Goal: Use online tool/utility

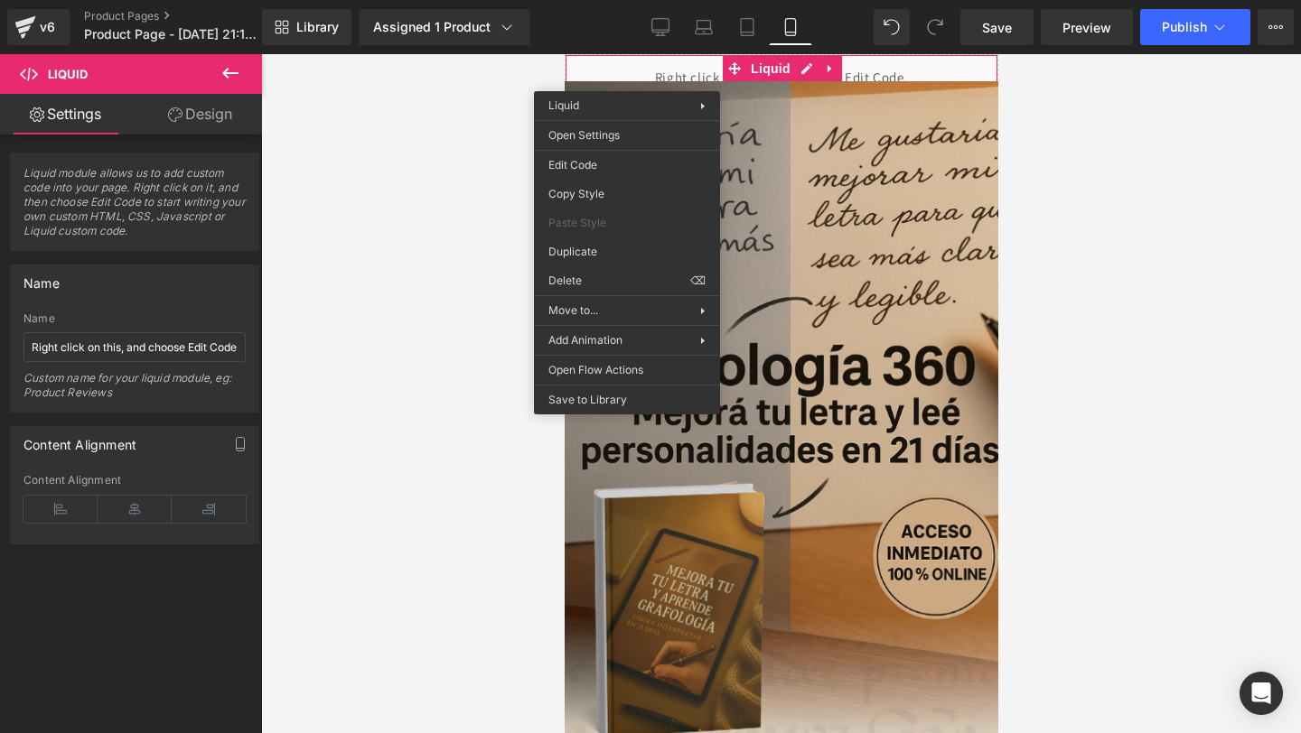
scroll to position [4678, 0]
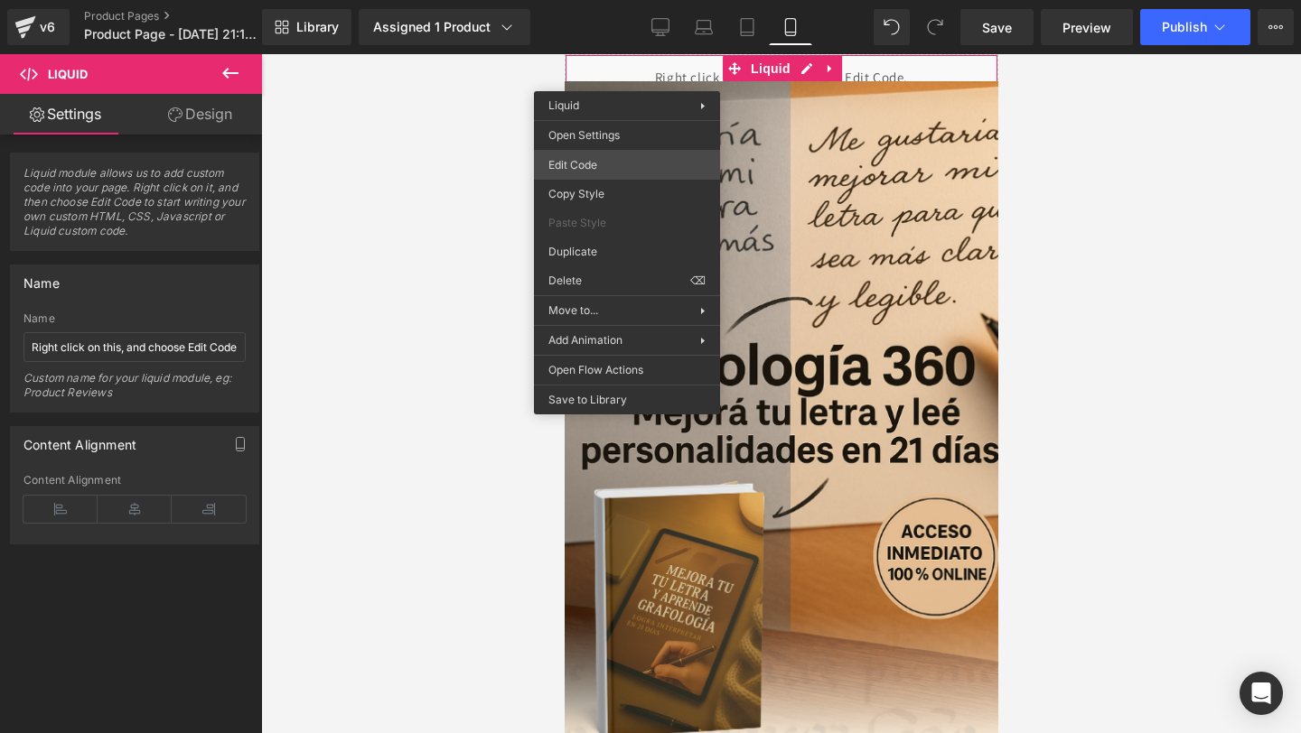
click at [586, 0] on div "You are previewing how the will restyle your page. You can not edit Elements in…" at bounding box center [650, 0] width 1301 height 0
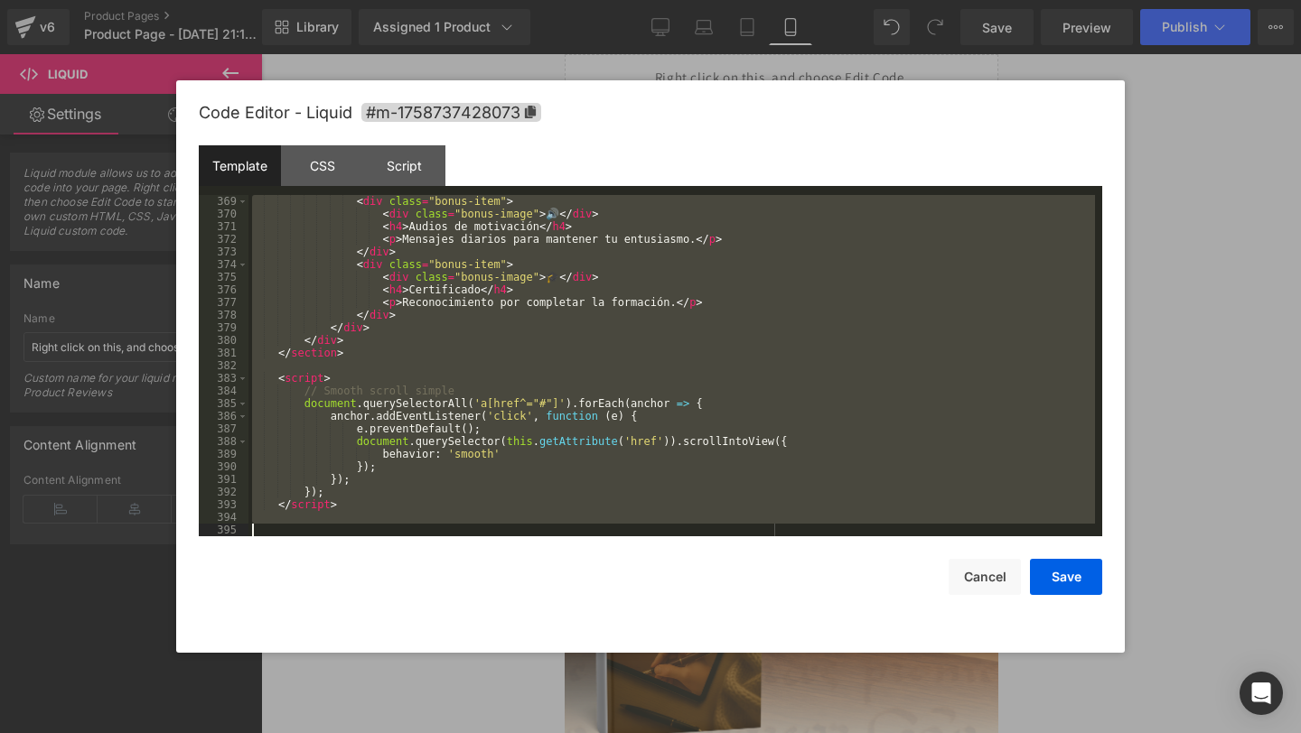
drag, startPoint x: 317, startPoint y: 212, endPoint x: 521, endPoint y: 732, distance: 558.0
click at [521, 732] on body "You are previewing how the will restyle your page. You can not edit Elements in…" at bounding box center [650, 366] width 1301 height 733
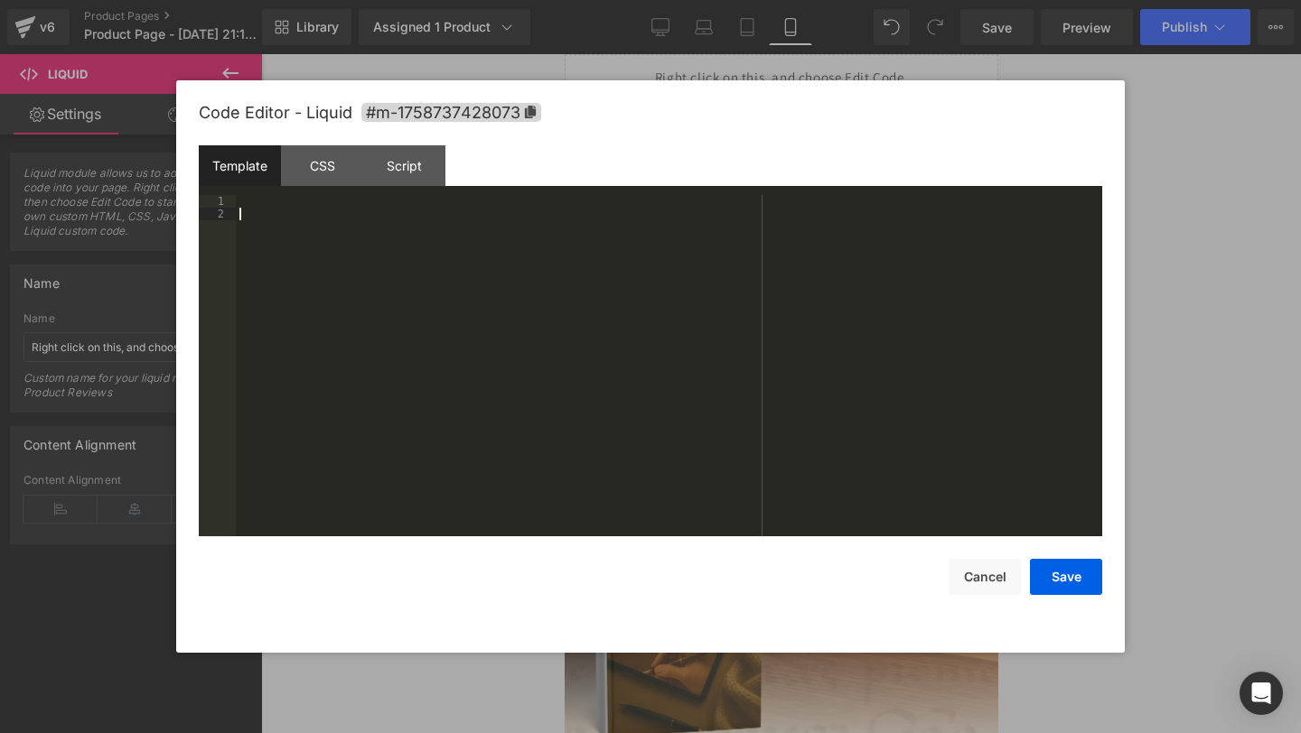
scroll to position [5652, 0]
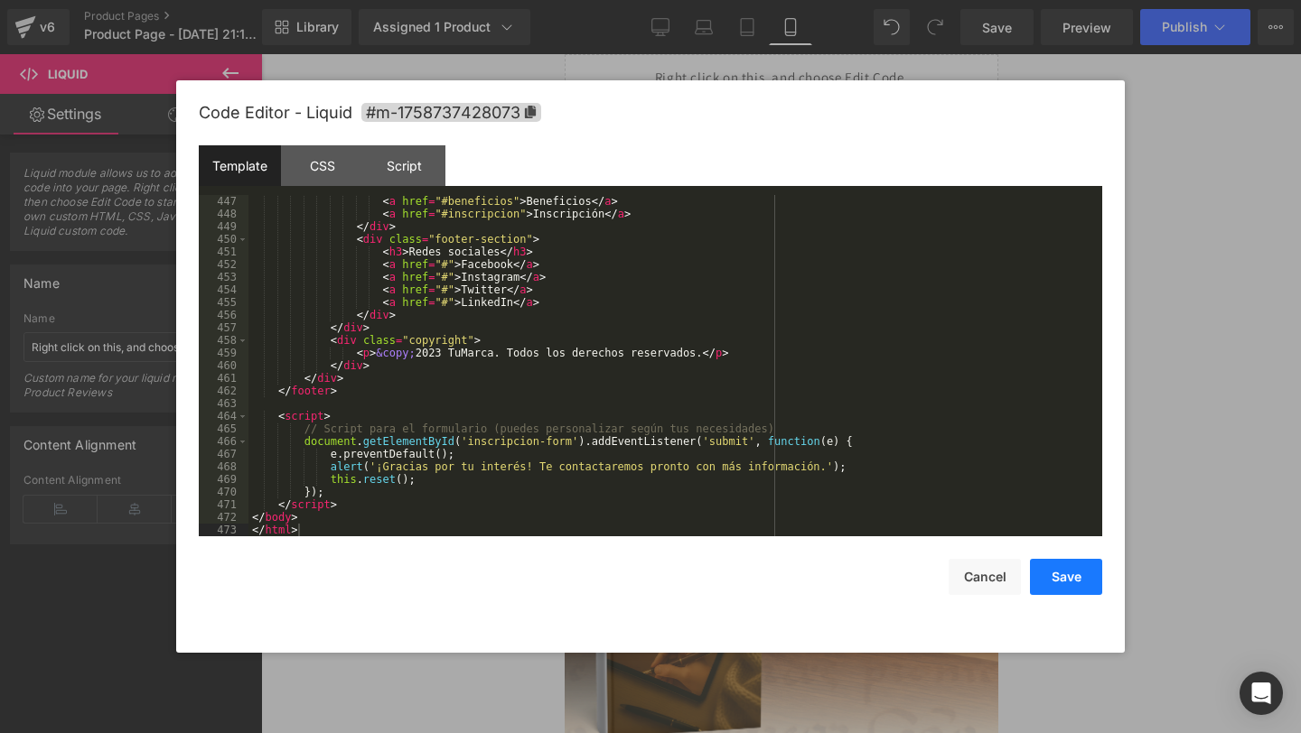
click at [1061, 564] on button "Save" at bounding box center [1066, 577] width 72 height 36
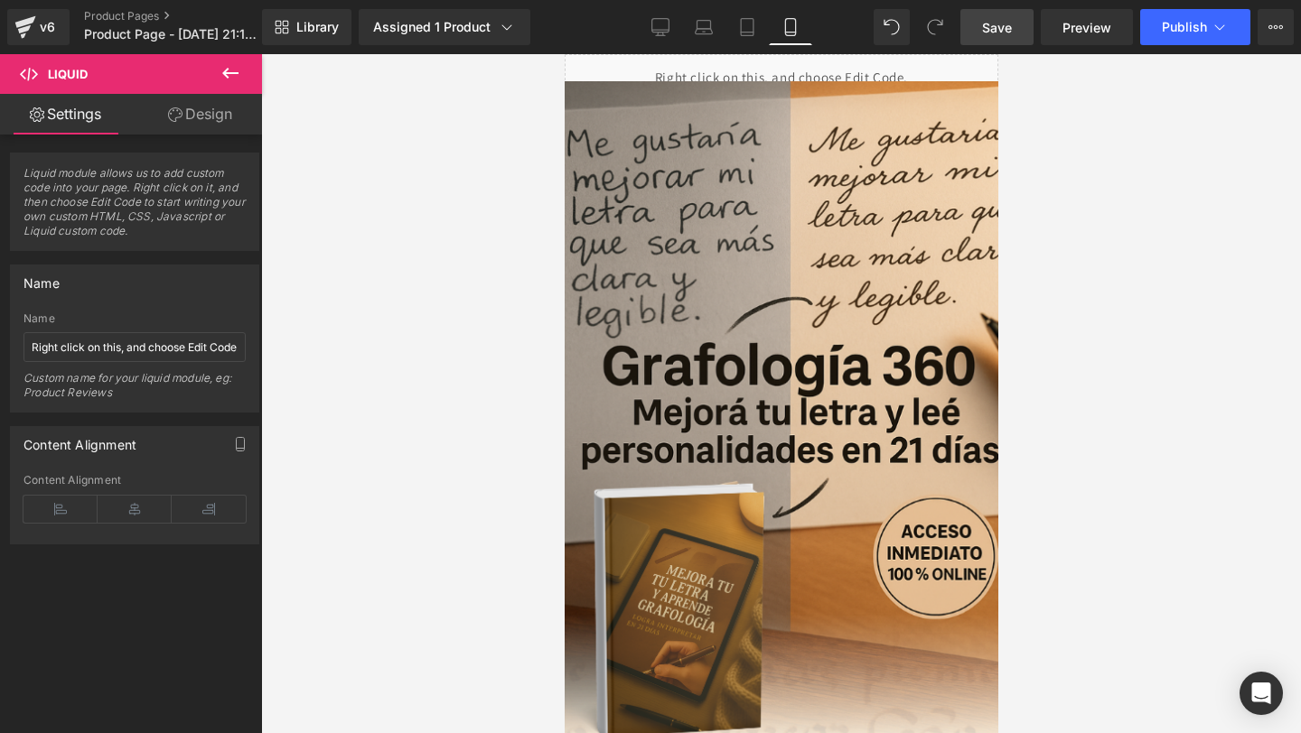
click at [993, 27] on span "Save" at bounding box center [997, 27] width 30 height 19
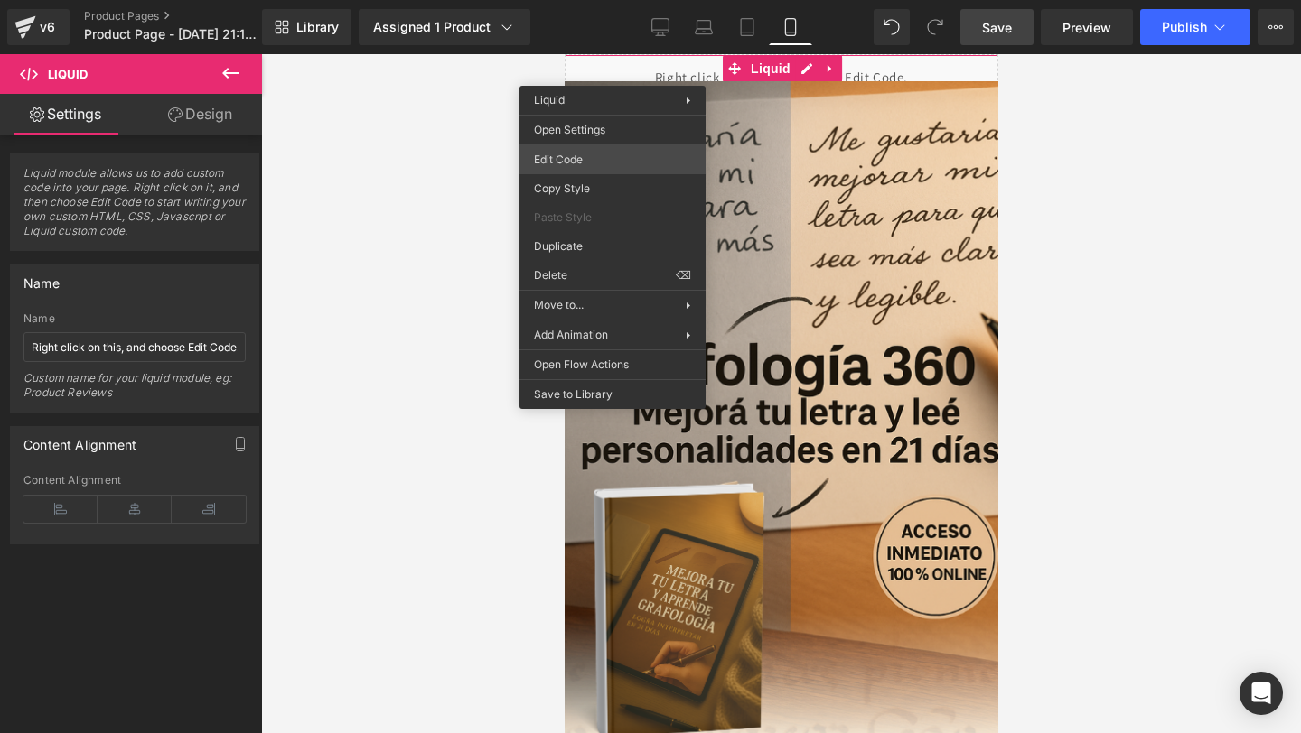
click at [571, 0] on div "You are previewing how the will restyle your page. You can not edit Elements in…" at bounding box center [650, 0] width 1301 height 0
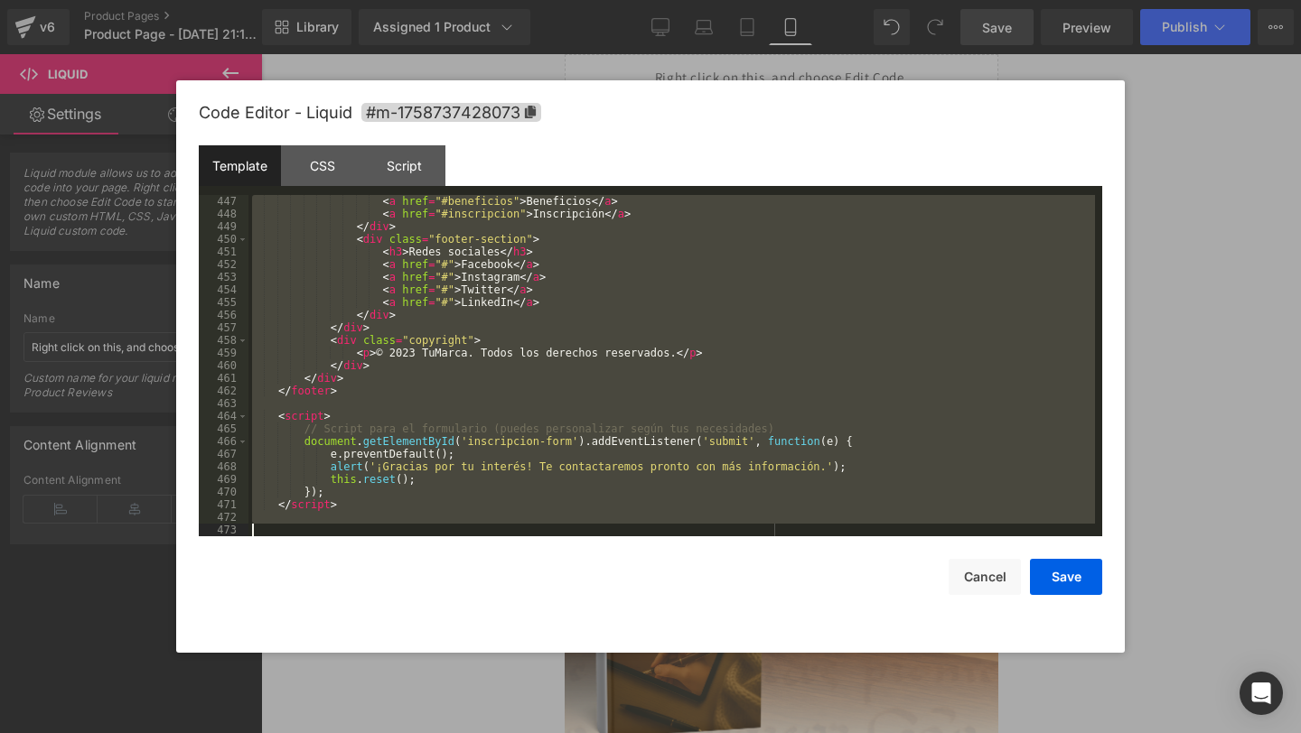
drag, startPoint x: 290, startPoint y: 212, endPoint x: 340, endPoint y: 707, distance: 497.5
click at [340, 707] on body "You are previewing how the will restyle your page. You can not edit Elements in…" at bounding box center [650, 366] width 1301 height 733
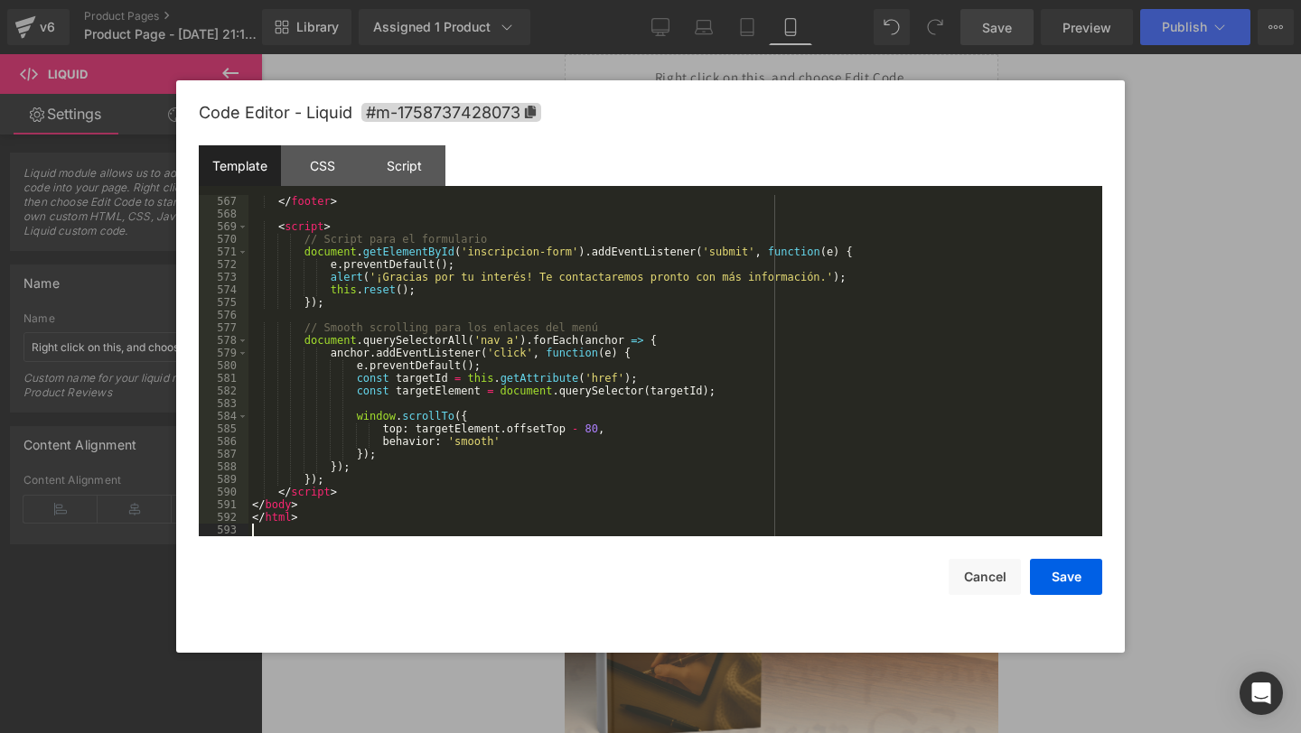
scroll to position [7232, 0]
click at [1048, 573] on button "Save" at bounding box center [1066, 577] width 72 height 36
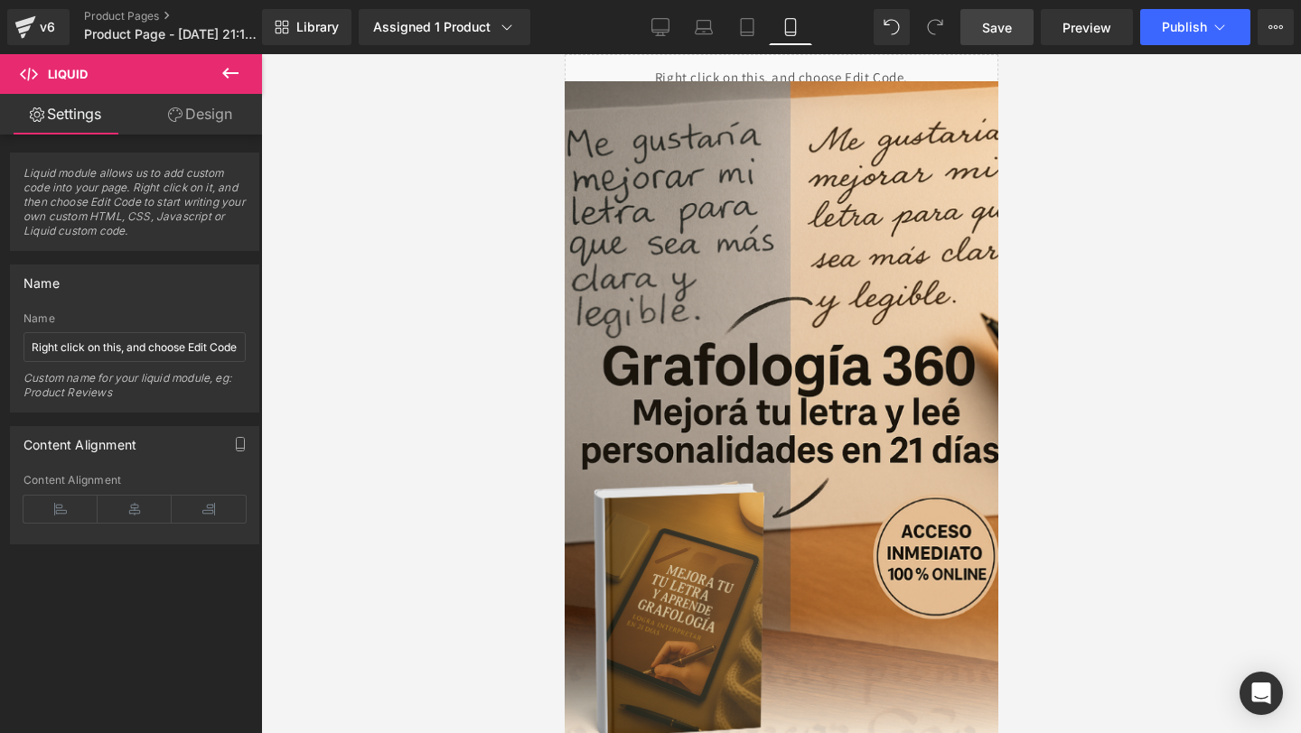
click at [984, 11] on link "Save" at bounding box center [996, 27] width 73 height 36
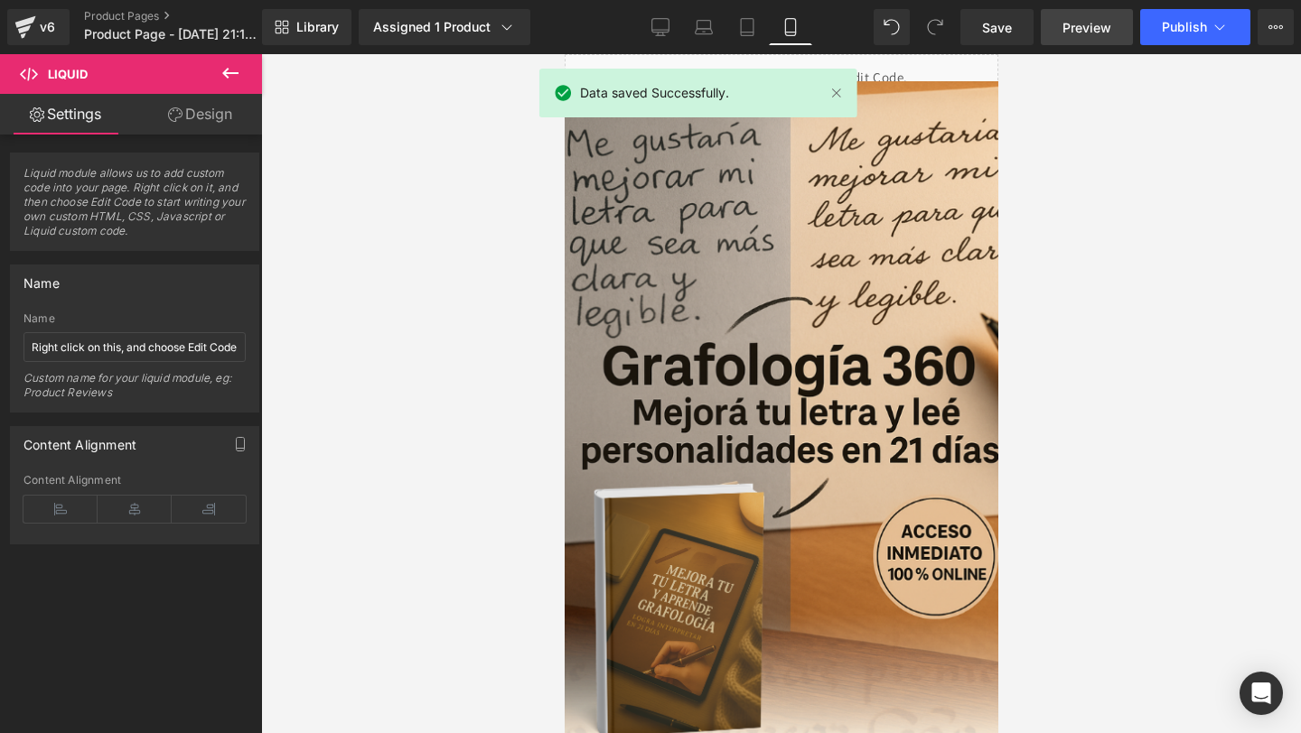
click at [1057, 31] on link "Preview" at bounding box center [1086, 27] width 92 height 36
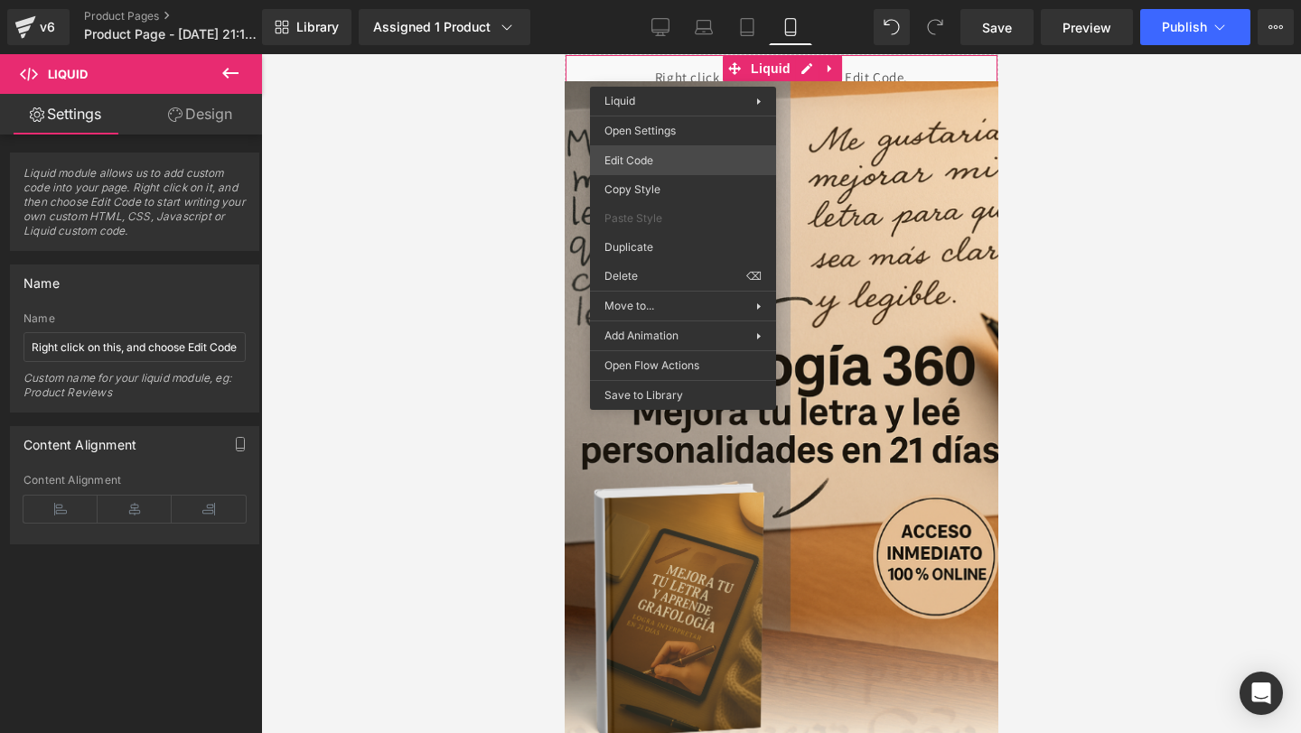
click at [657, 0] on div "You are previewing how the will restyle your page. You can not edit Elements in…" at bounding box center [650, 0] width 1301 height 0
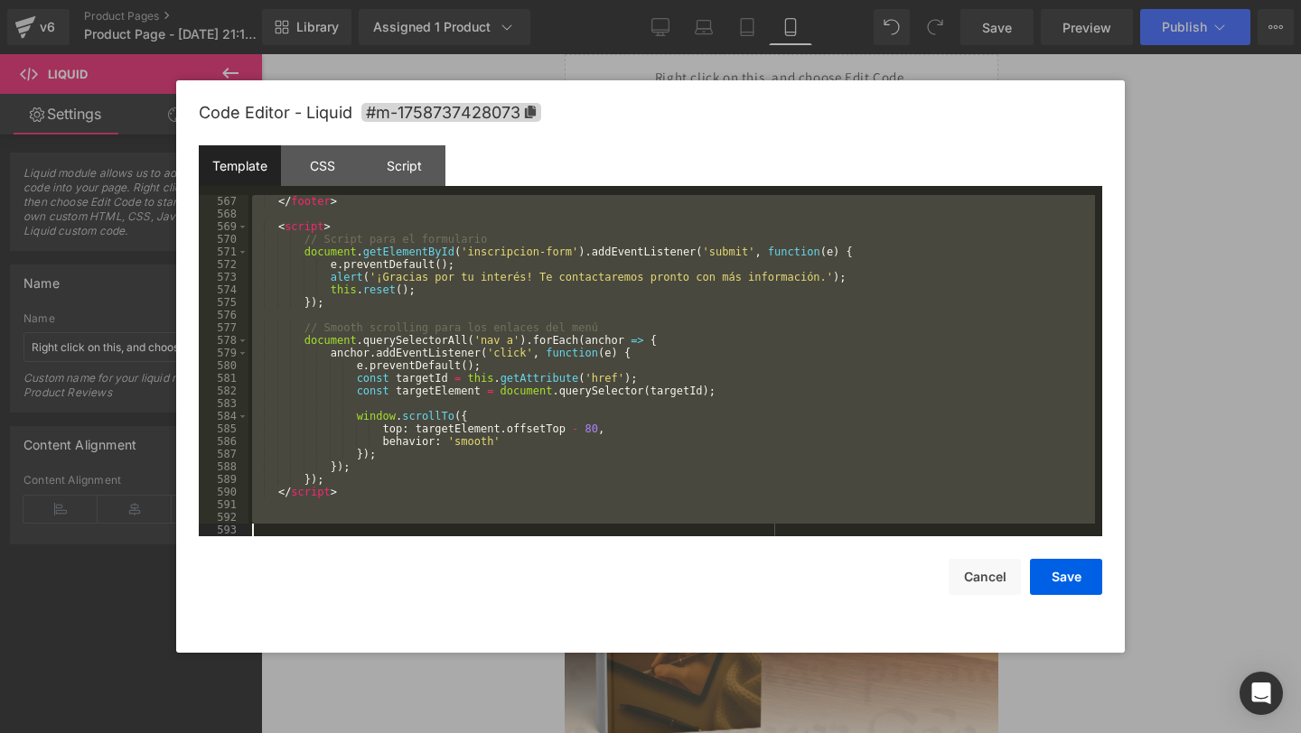
drag, startPoint x: 350, startPoint y: 212, endPoint x: 464, endPoint y: 732, distance: 532.5
click at [464, 732] on body "You are previewing how the will restyle your page. You can not edit Elements in…" at bounding box center [650, 366] width 1301 height 733
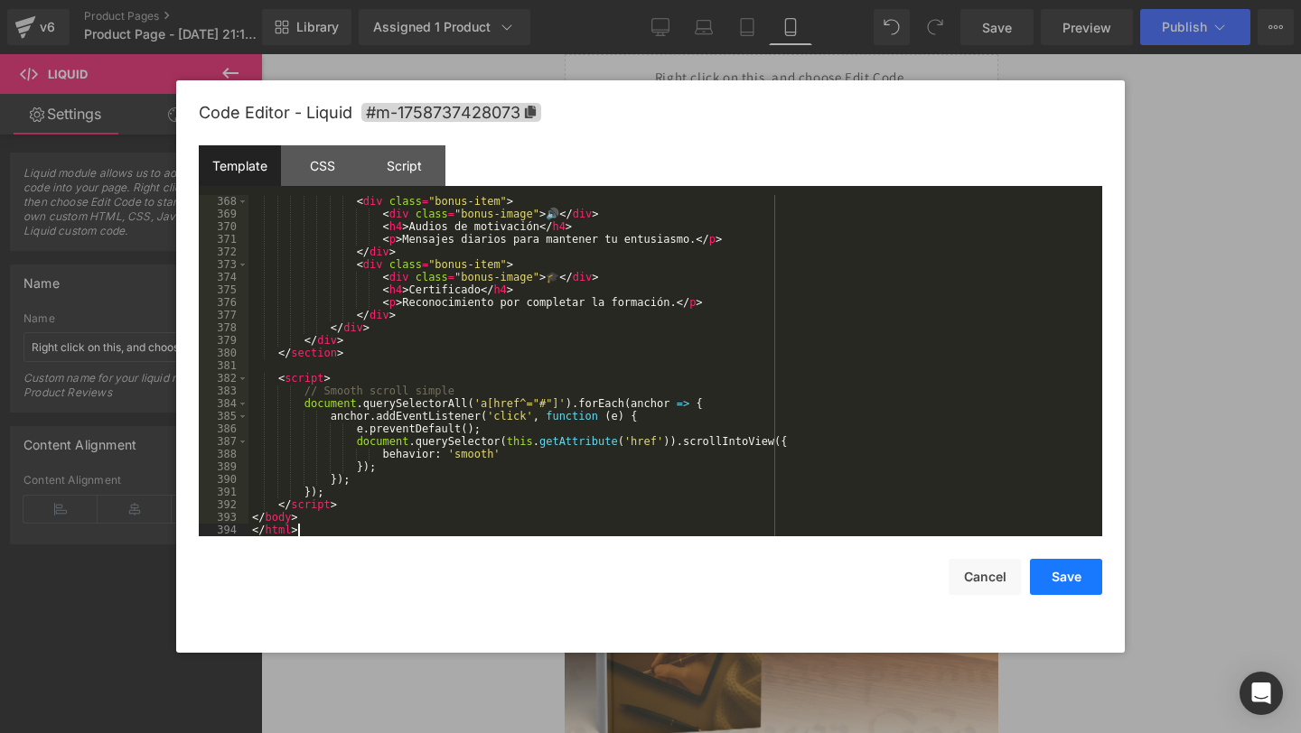
click at [1072, 583] on button "Save" at bounding box center [1066, 577] width 72 height 36
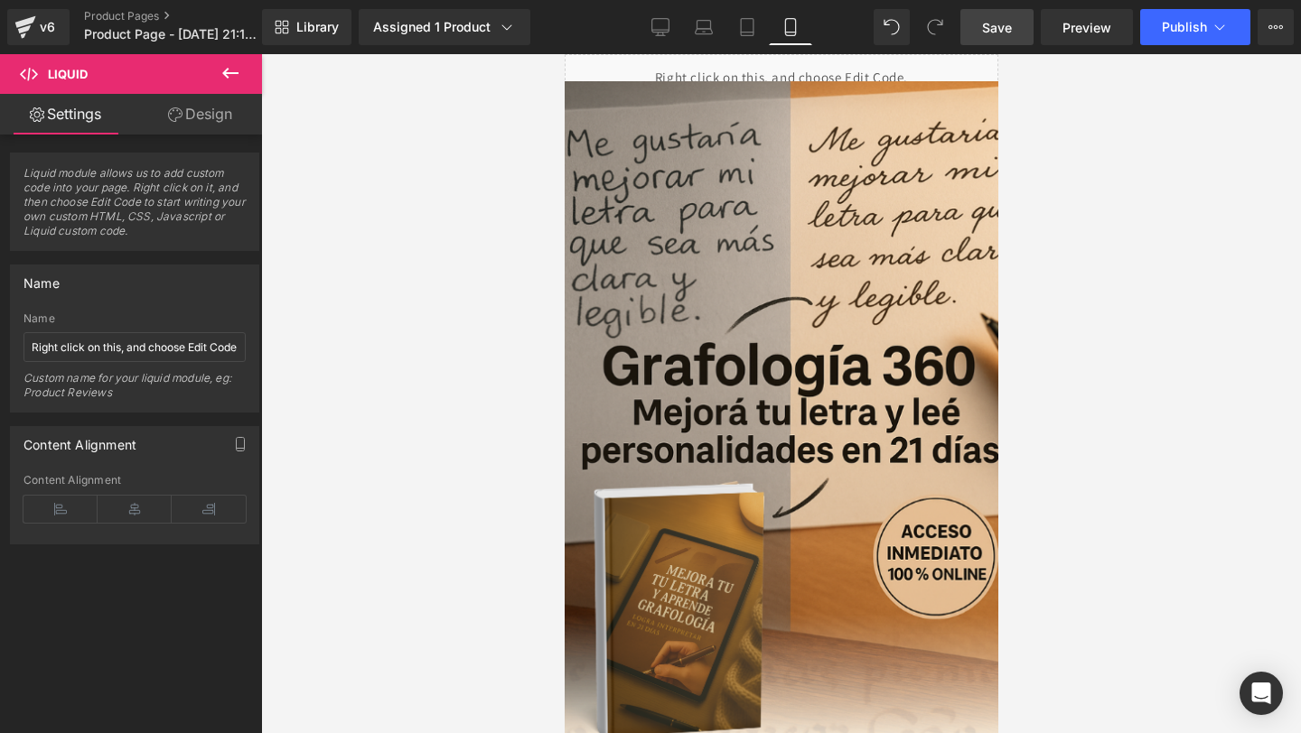
click at [996, 18] on span "Save" at bounding box center [997, 27] width 30 height 19
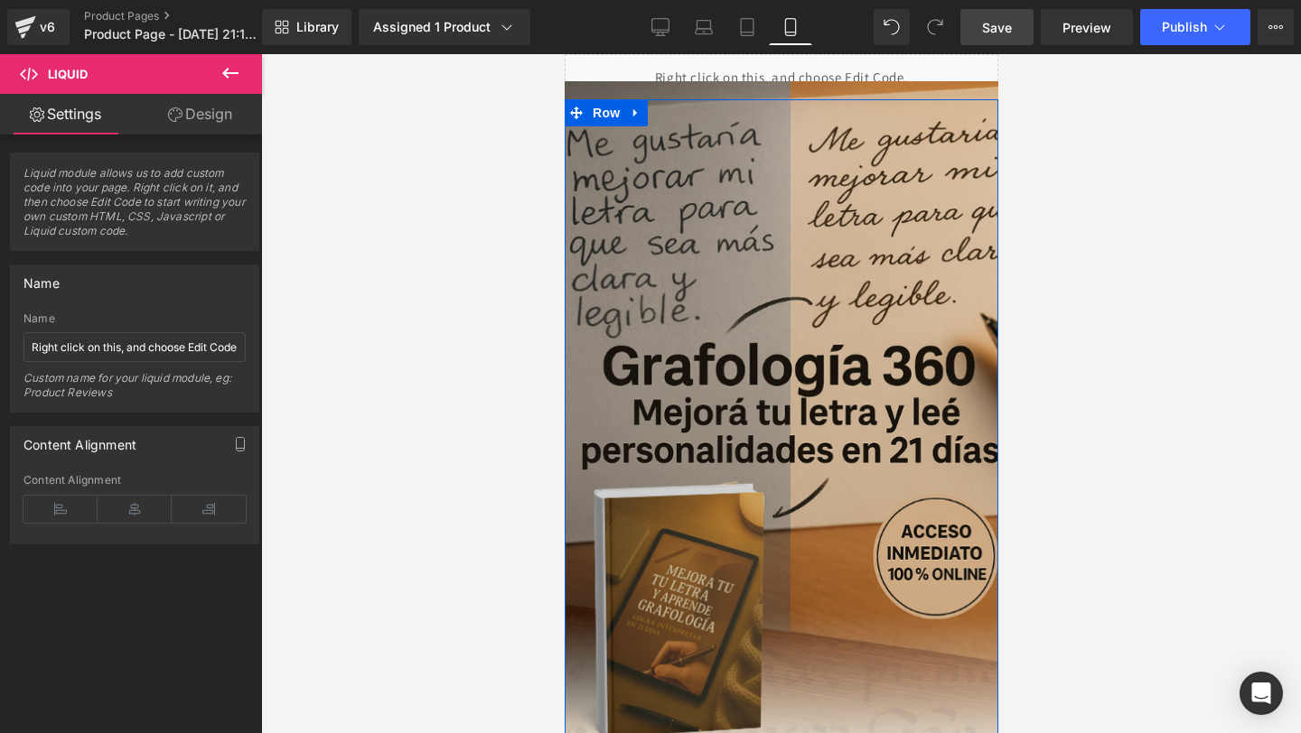
click at [674, 94] on img at bounding box center [779, 439] width 459 height 717
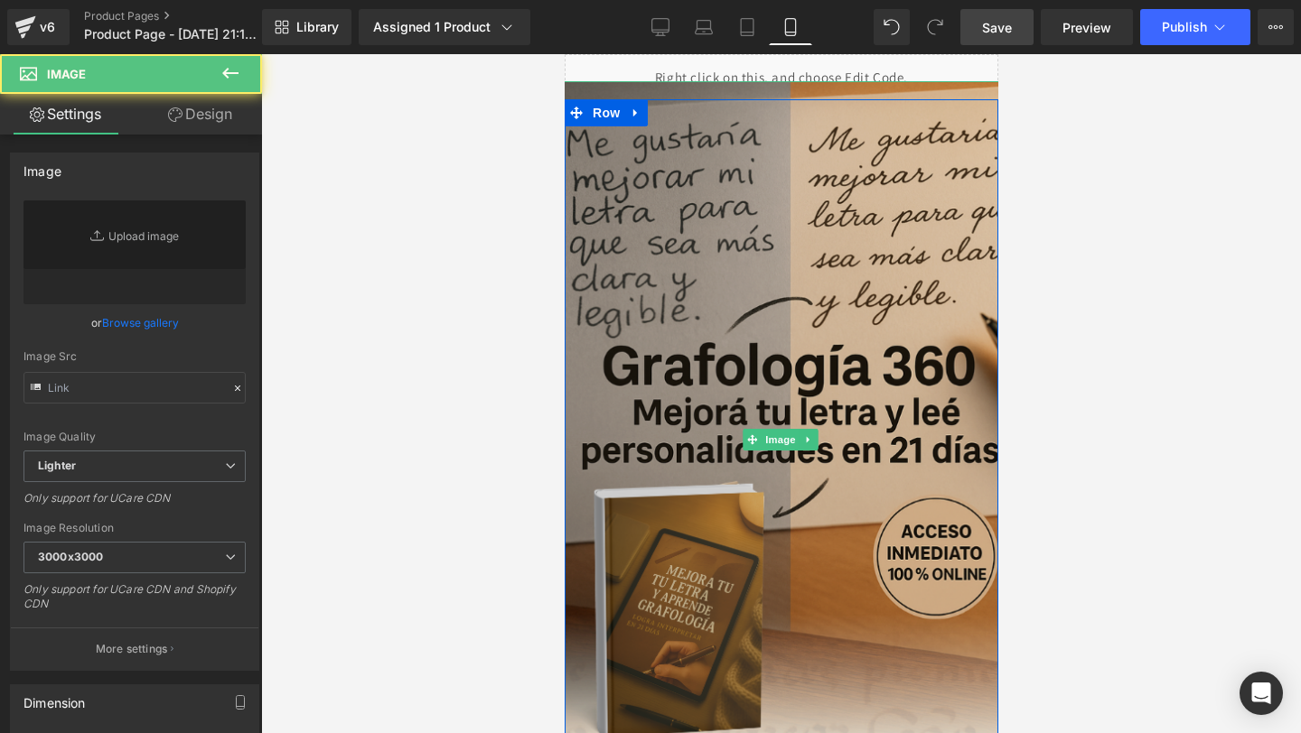
type input "[URL][DOMAIN_NAME]"
